Goal: Task Accomplishment & Management: Manage account settings

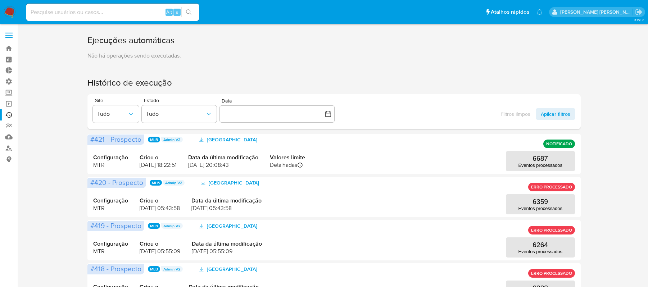
scroll to position [48, 0]
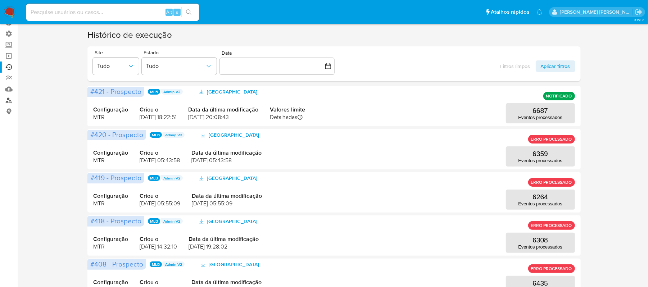
click at [8, 98] on link "Localizador de pessoas" at bounding box center [43, 100] width 86 height 11
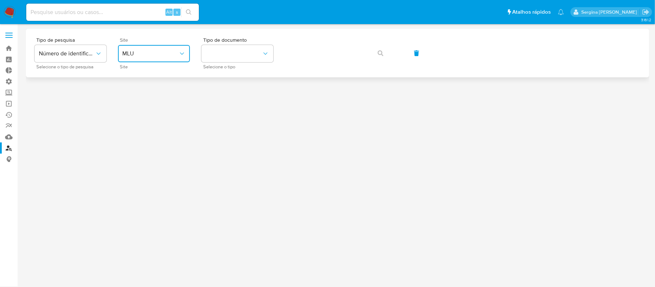
click at [151, 57] on span "MLU" at bounding box center [150, 53] width 56 height 7
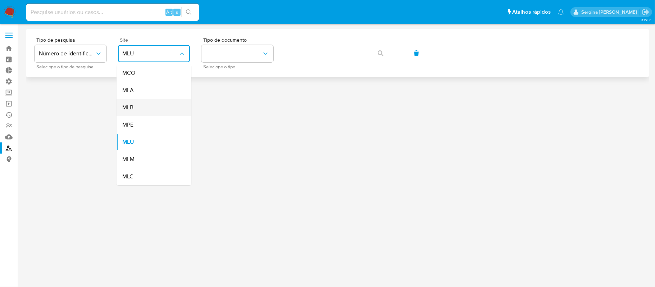
click at [150, 107] on div "MLB" at bounding box center [151, 107] width 59 height 17
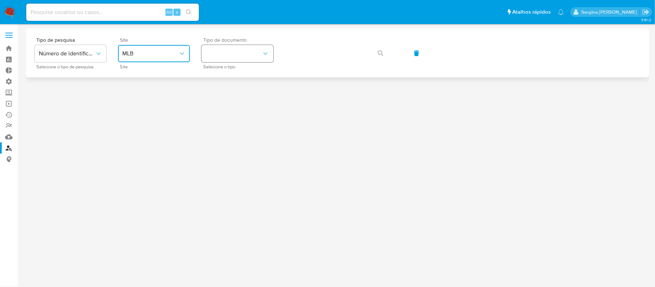
click at [222, 56] on button "identificationType" at bounding box center [238, 53] width 72 height 17
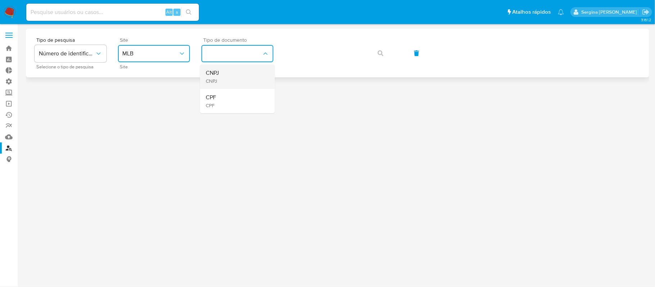
click at [226, 81] on div "CNPJ CNPJ" at bounding box center [235, 76] width 59 height 24
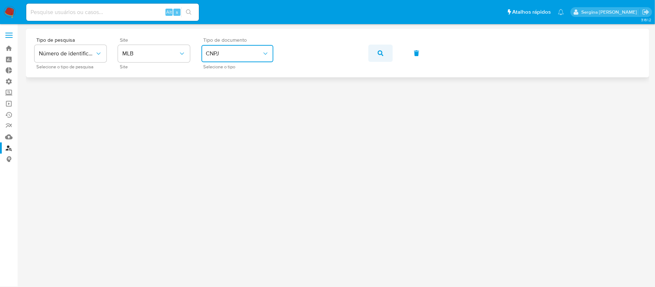
click at [375, 51] on button "button" at bounding box center [381, 53] width 24 height 17
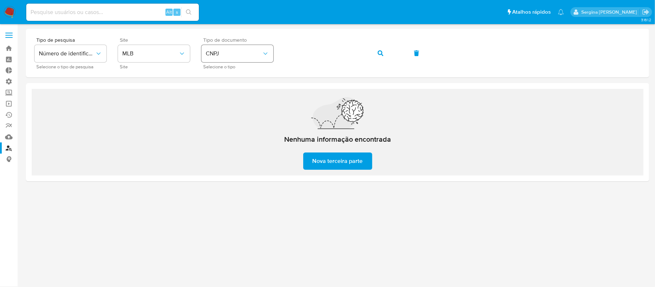
click at [267, 61] on div "Tipo de pesquisa Número de identificação Selecione o tipo de pesquisa Site MLB …" at bounding box center [338, 52] width 606 height 31
click at [382, 52] on icon "button" at bounding box center [381, 53] width 6 height 6
click at [276, 57] on div "Tipo de pesquisa Número de identificação Selecione o tipo de pesquisa Site MLB …" at bounding box center [338, 52] width 606 height 31
click at [379, 52] on icon "button" at bounding box center [381, 53] width 6 height 6
click at [379, 51] on icon "button" at bounding box center [381, 53] width 6 height 6
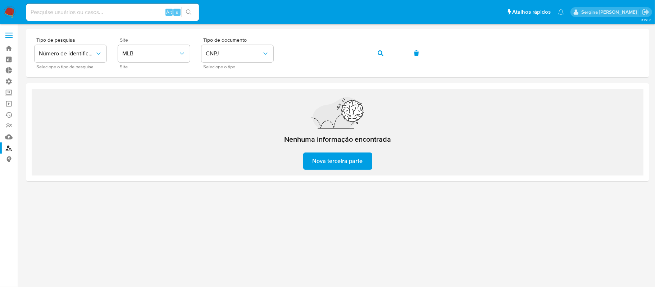
click at [274, 55] on div "Tipo de pesquisa Número de identificação Selecione o tipo de pesquisa Site MLB …" at bounding box center [338, 52] width 606 height 31
click at [383, 53] on icon "button" at bounding box center [381, 53] width 6 height 6
click at [382, 52] on icon "button" at bounding box center [381, 53] width 6 height 6
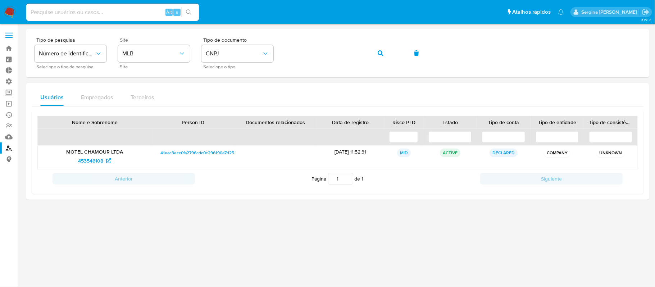
click at [281, 53] on div "Tipo de pesquisa Número de identificação Selecione o tipo de pesquisa Site MLB …" at bounding box center [338, 52] width 606 height 31
click at [383, 54] on icon "button" at bounding box center [381, 53] width 6 height 6
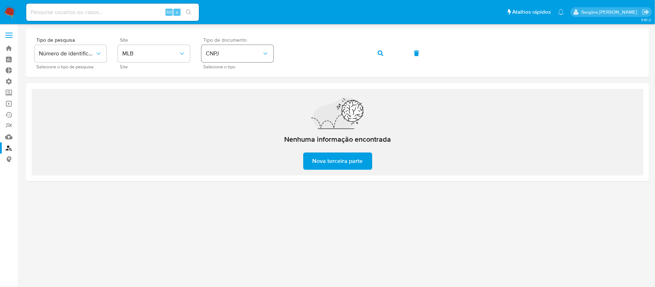
click at [241, 54] on div "Tipo de pesquisa Número de identificação Selecione o tipo de pesquisa Site MLB …" at bounding box center [338, 52] width 606 height 31
click at [379, 54] on icon "button" at bounding box center [381, 53] width 6 height 6
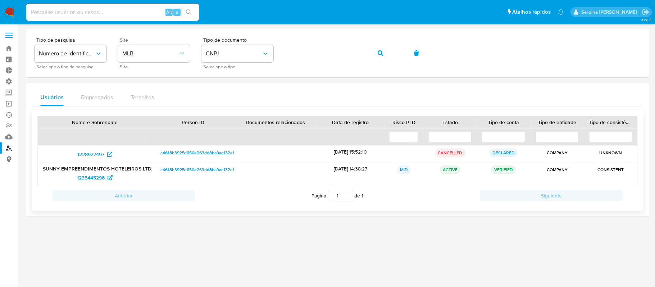
click at [196, 171] on span "c4618b3925d650e263dd8ba9ac132efa" at bounding box center [199, 170] width 76 height 9
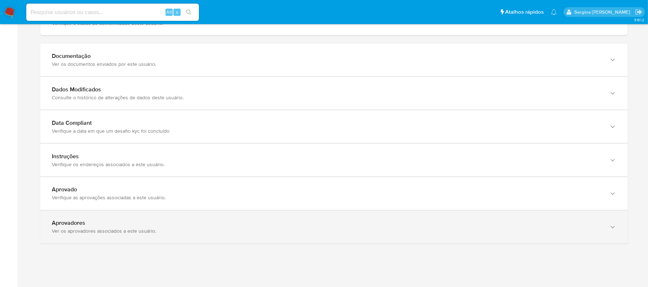
scroll to position [795, 0]
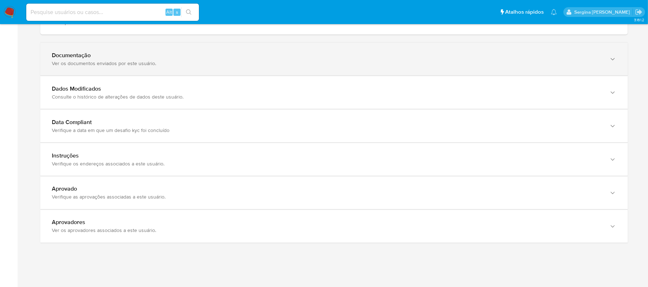
click at [137, 60] on div "Ver os documentos enviados por este usuário." at bounding box center [327, 63] width 550 height 6
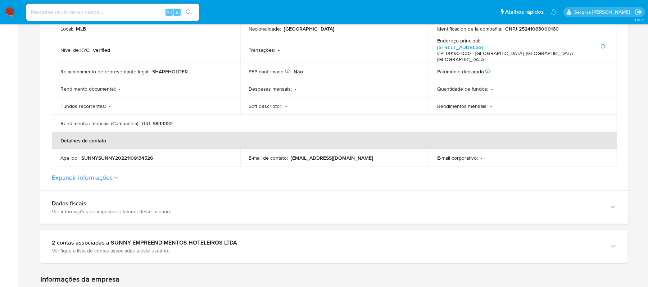
scroll to position [220, 0]
click at [98, 175] on button "Expandir informações" at bounding box center [82, 179] width 61 height 8
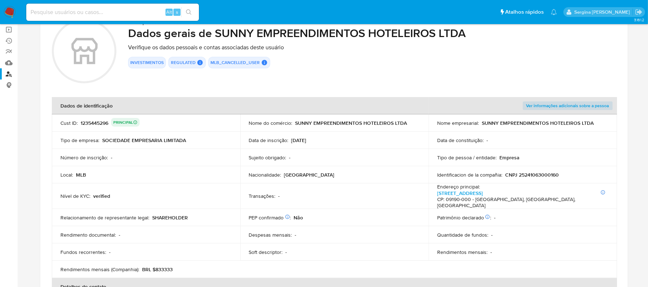
scroll to position [0, 0]
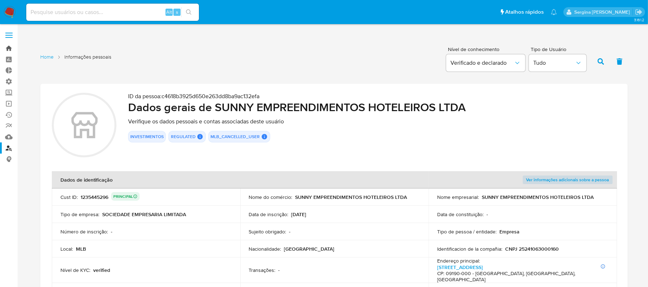
click at [12, 47] on link "Bandeja" at bounding box center [43, 48] width 86 height 11
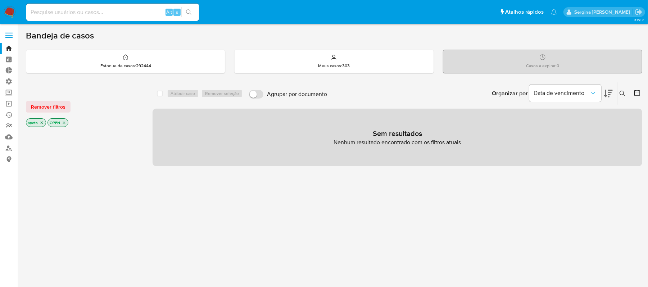
click at [9, 125] on link "relatórios" at bounding box center [43, 126] width 86 height 11
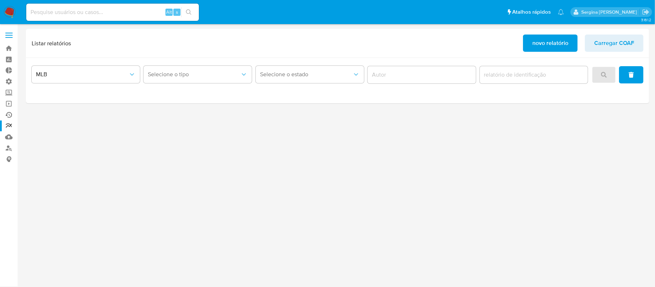
click at [8, 116] on link "Ejecuções automáticas" at bounding box center [43, 114] width 86 height 11
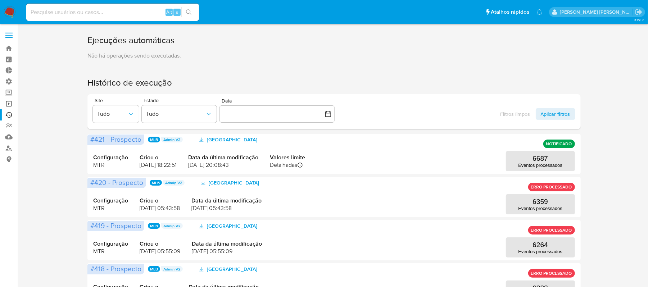
click at [9, 105] on link "Operações em massa" at bounding box center [43, 103] width 86 height 11
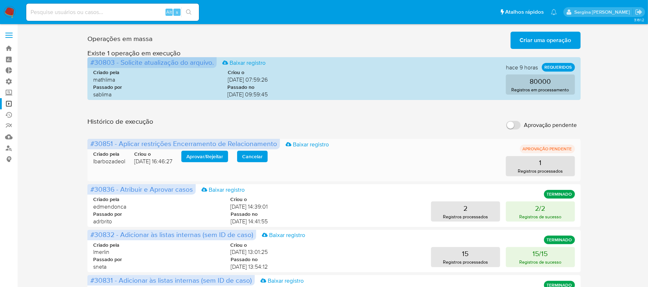
click at [190, 158] on button "Aprovar / Rejeitar" at bounding box center [204, 157] width 47 height 12
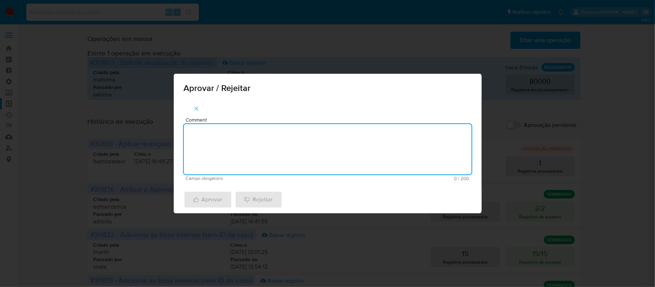
click at [204, 153] on textarea "Comment" at bounding box center [328, 149] width 288 height 50
type textarea "Aplicação restrição"
click at [202, 202] on span "Aprovar" at bounding box center [208, 200] width 30 height 16
